Goal: Learn about a topic

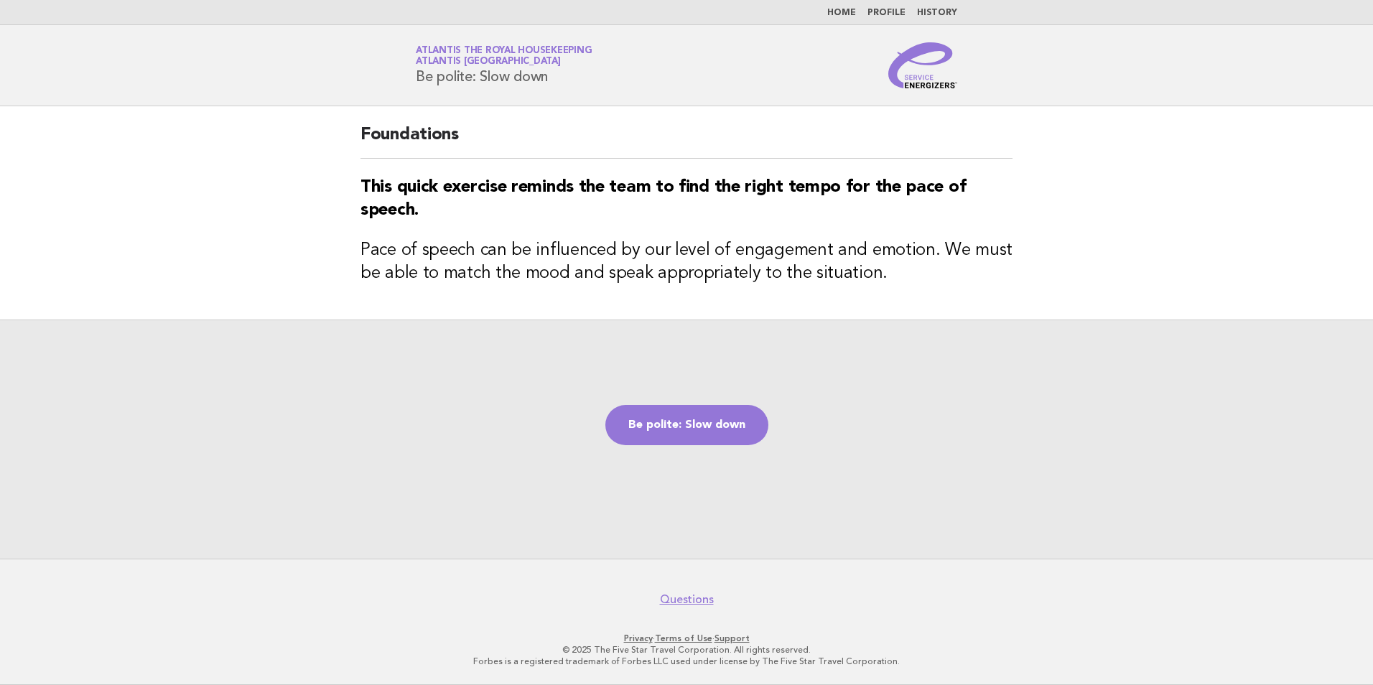
click at [844, 7] on li "Home" at bounding box center [841, 12] width 29 height 11
click at [845, 13] on link "Home" at bounding box center [841, 13] width 29 height 9
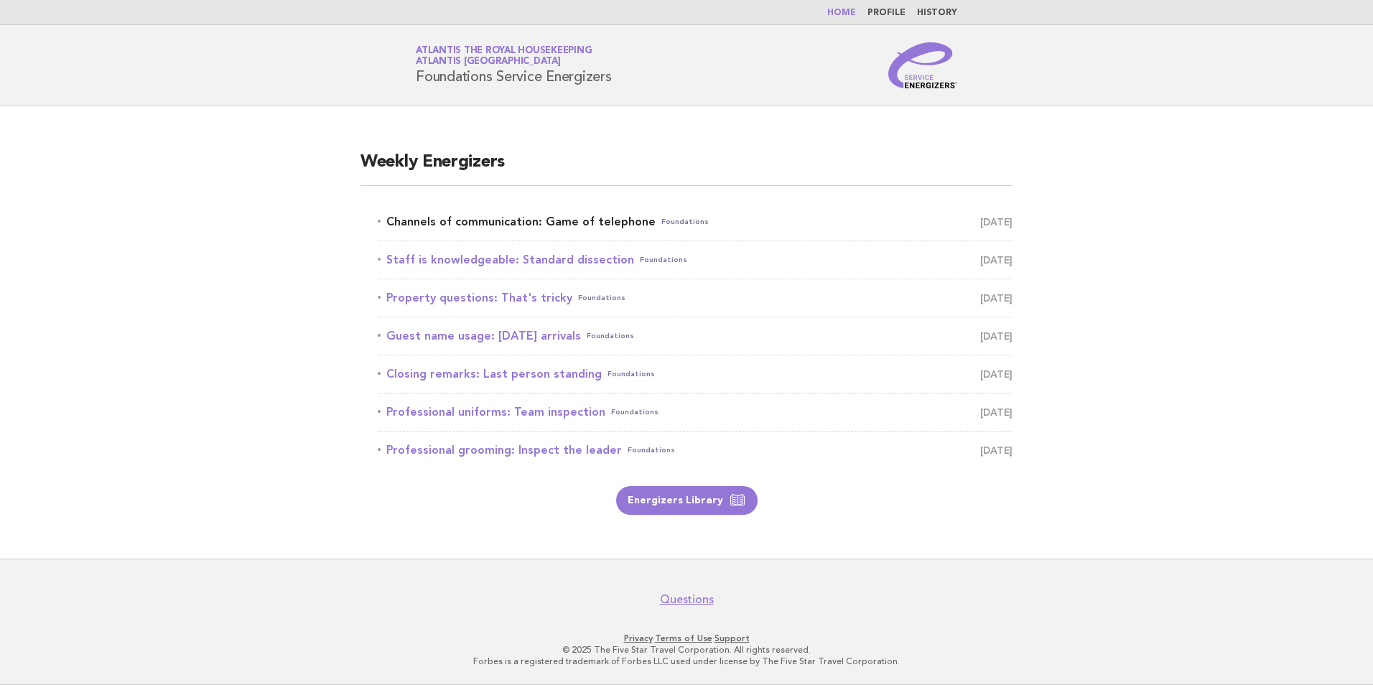
click at [598, 223] on link "Channels of communication: Game of telephone Foundations [DATE]" at bounding box center [695, 222] width 635 height 20
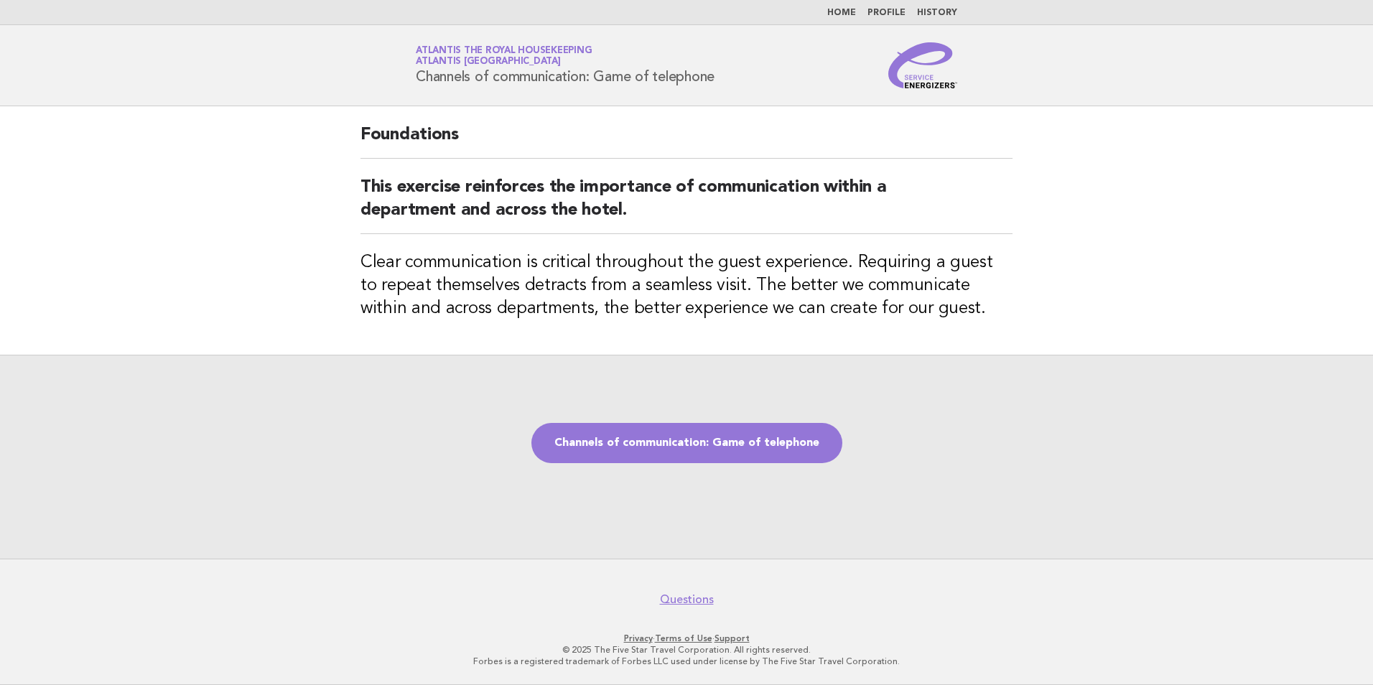
click at [868, 14] on ul "Home Profile History" at bounding box center [687, 12] width 582 height 11
click at [842, 10] on link "Home" at bounding box center [841, 13] width 29 height 9
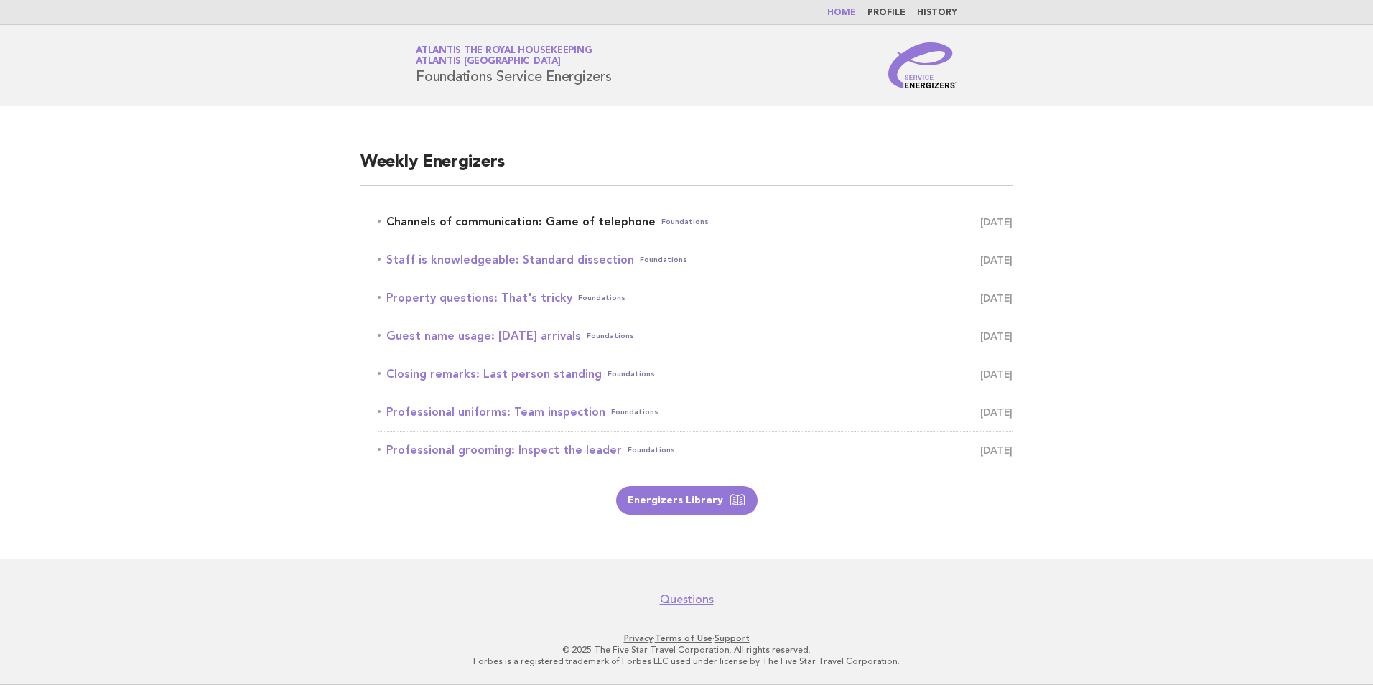
click at [588, 216] on link "Channels of communication: Game of telephone Foundations [DATE]" at bounding box center [695, 222] width 635 height 20
